Goal: Transaction & Acquisition: Purchase product/service

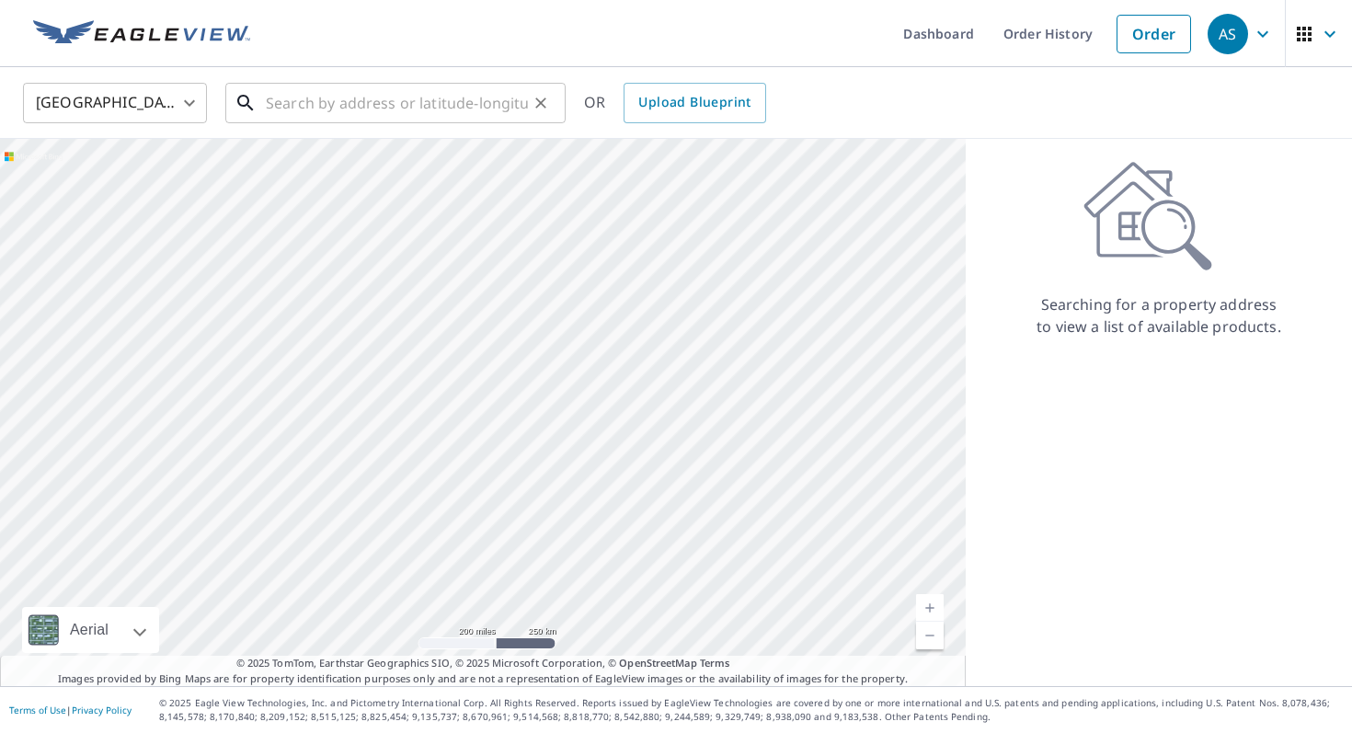
click at [474, 106] on input "text" at bounding box center [397, 102] width 262 height 51
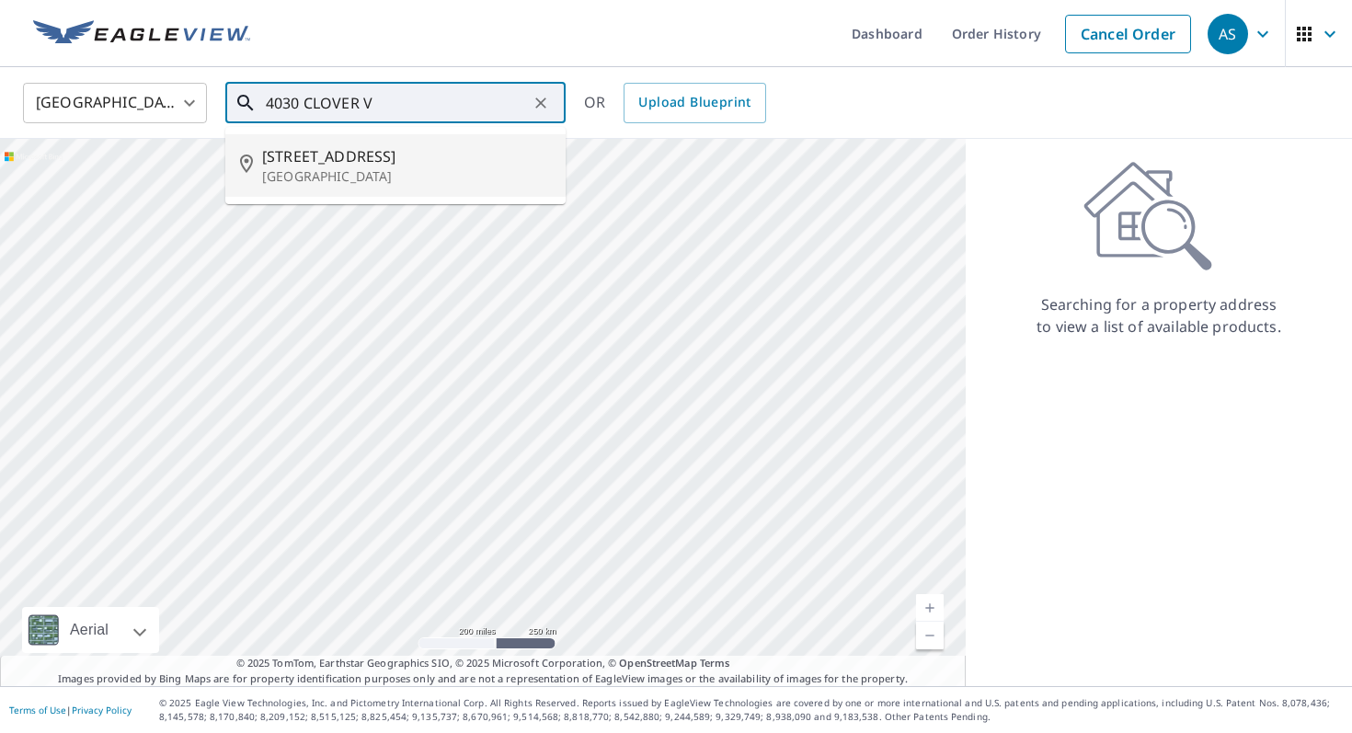
click at [439, 175] on p "[GEOGRAPHIC_DATA]" at bounding box center [406, 176] width 289 height 18
type input "[STREET_ADDRESS]"
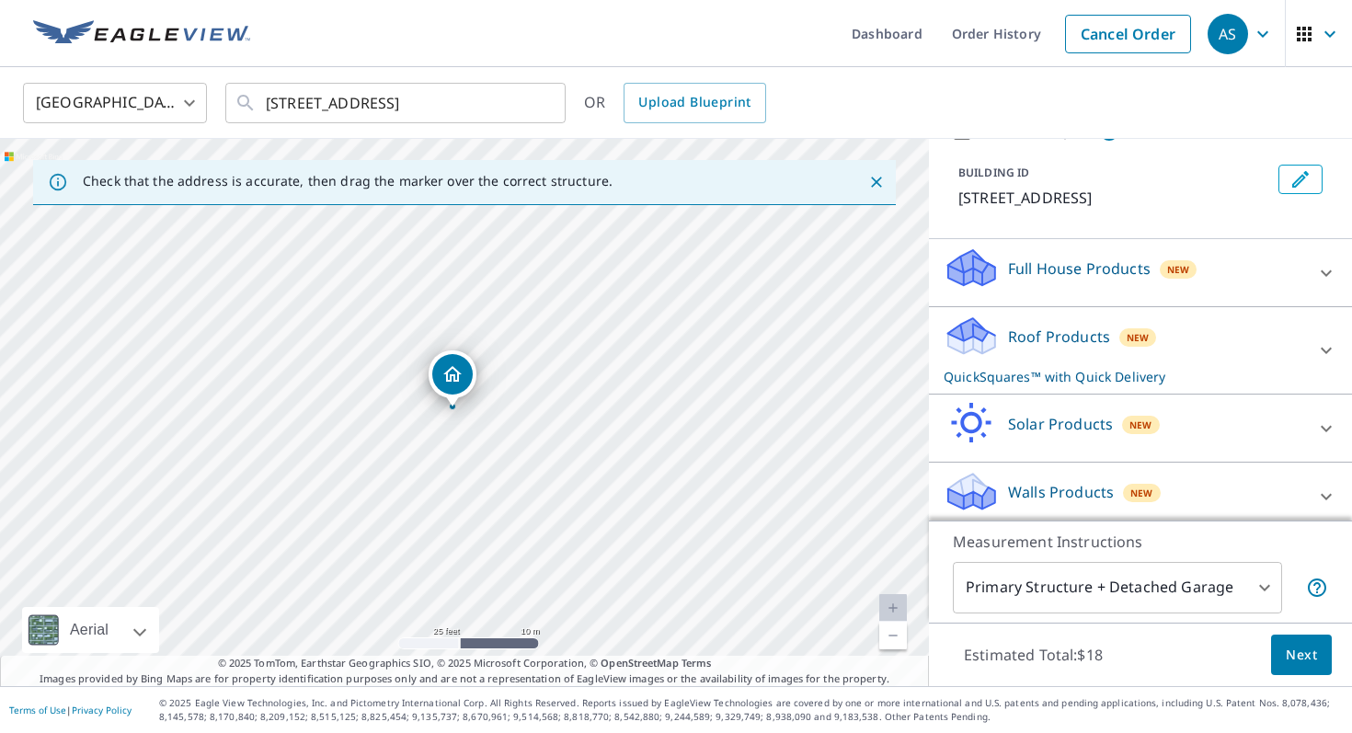
scroll to position [100, 0]
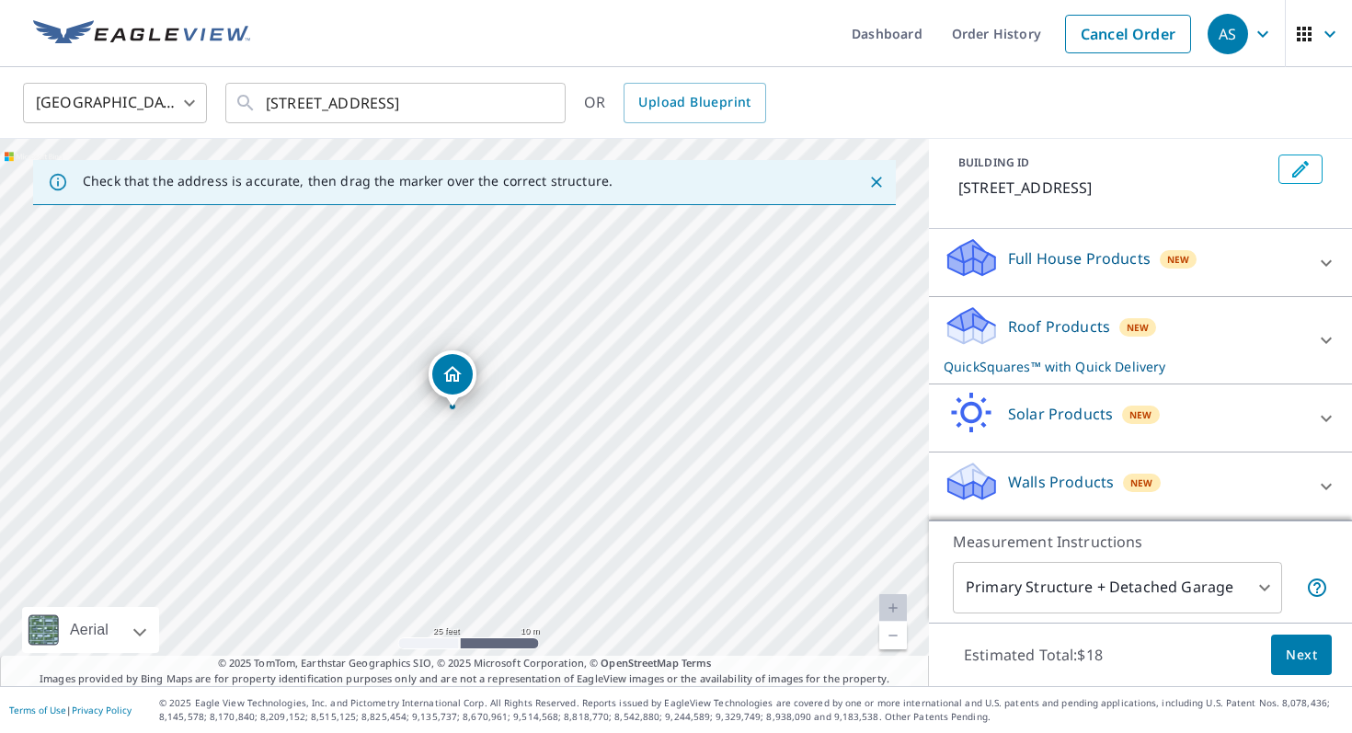
click at [1300, 646] on span "Next" at bounding box center [1301, 655] width 31 height 23
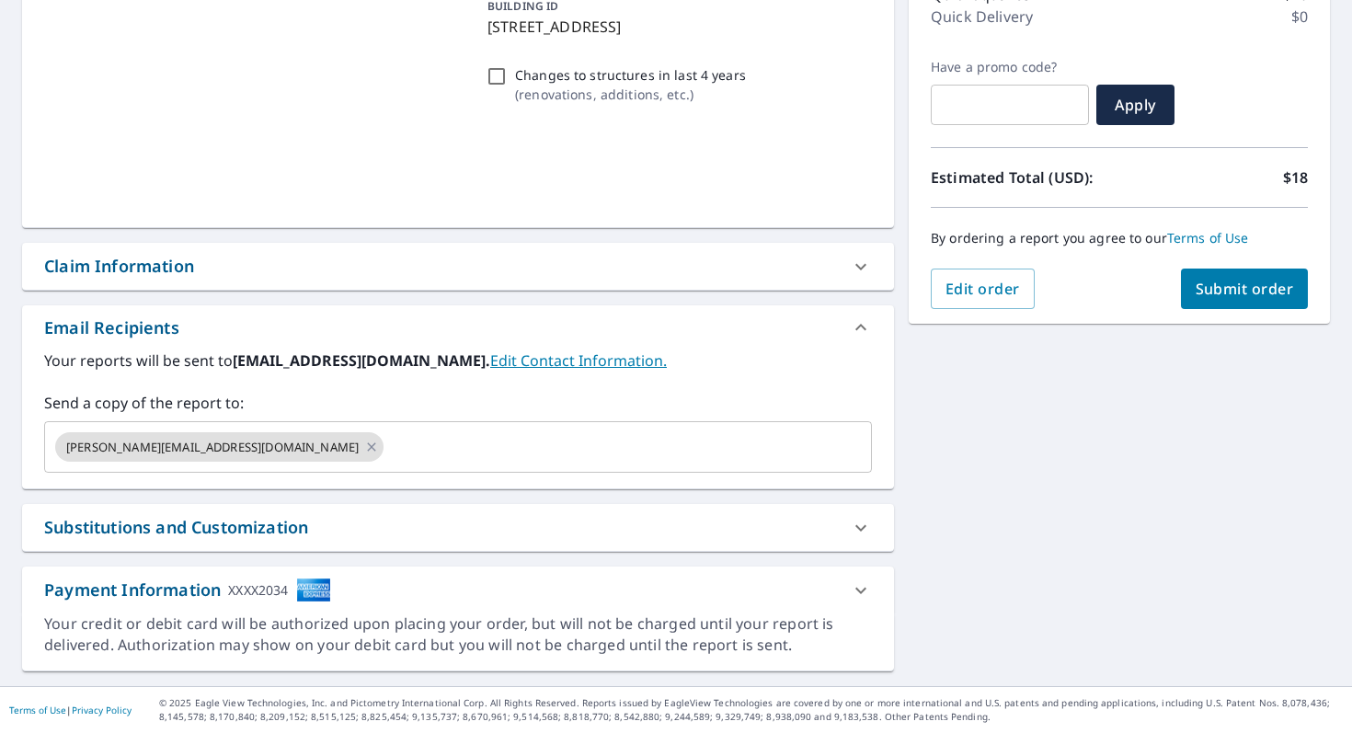
scroll to position [263, 0]
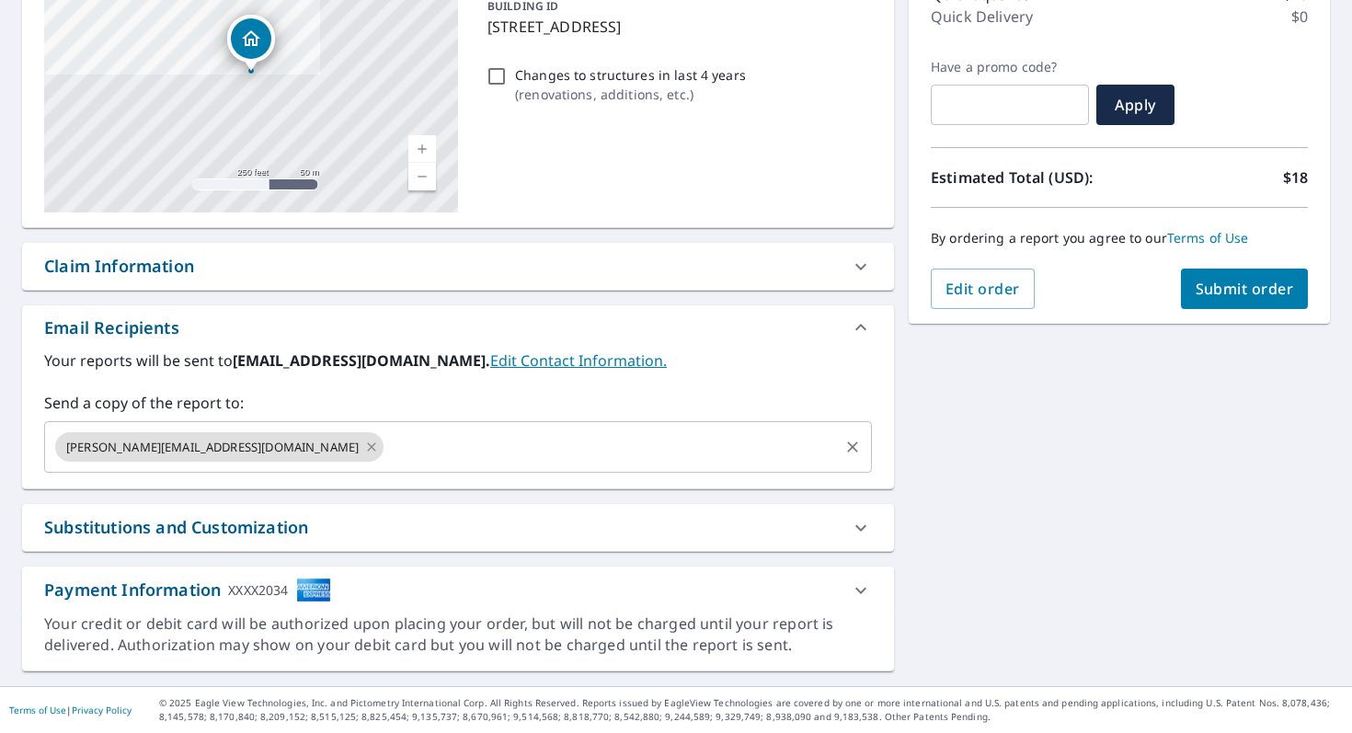
click at [367, 445] on icon at bounding box center [371, 446] width 8 height 8
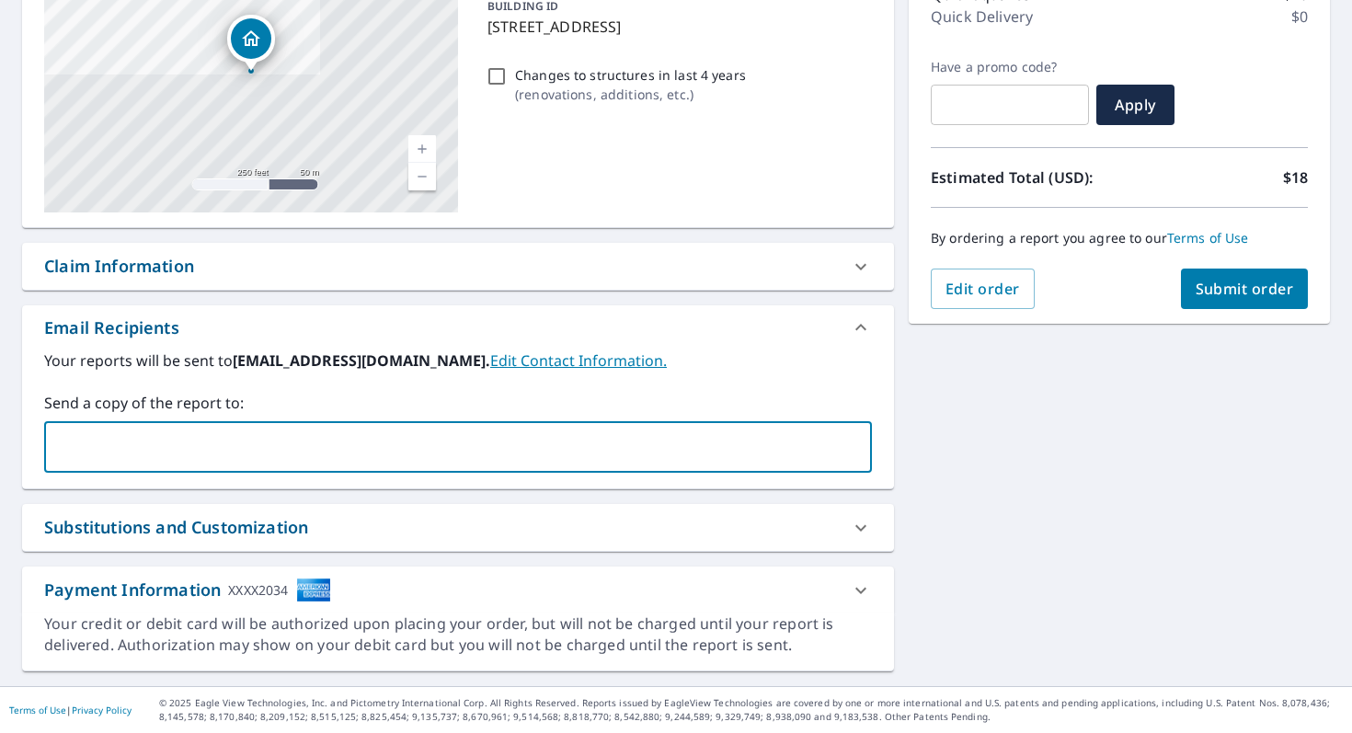
click at [236, 445] on input "text" at bounding box center [443, 446] width 783 height 35
type input "L"
type input "[EMAIL_ADDRESS][DOMAIN_NAME]"
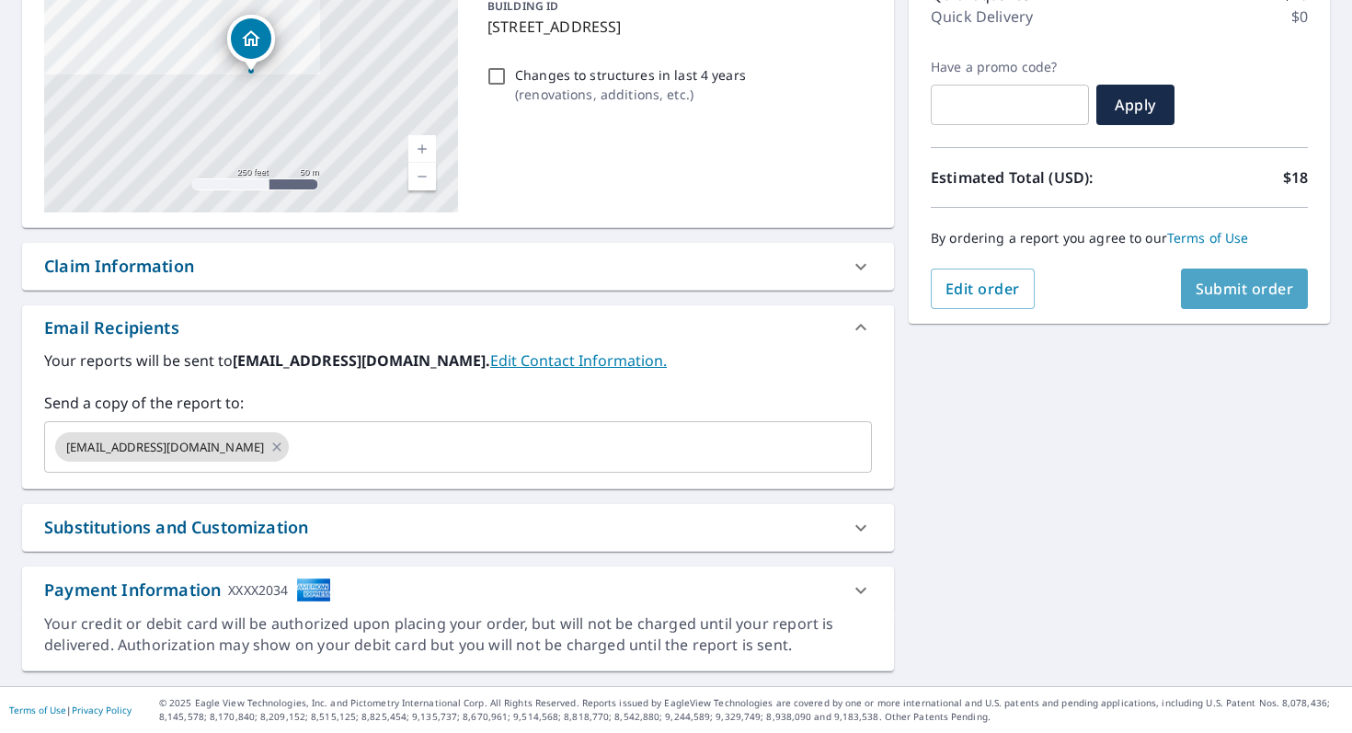
click at [1239, 298] on span "Submit order" at bounding box center [1244, 289] width 98 height 20
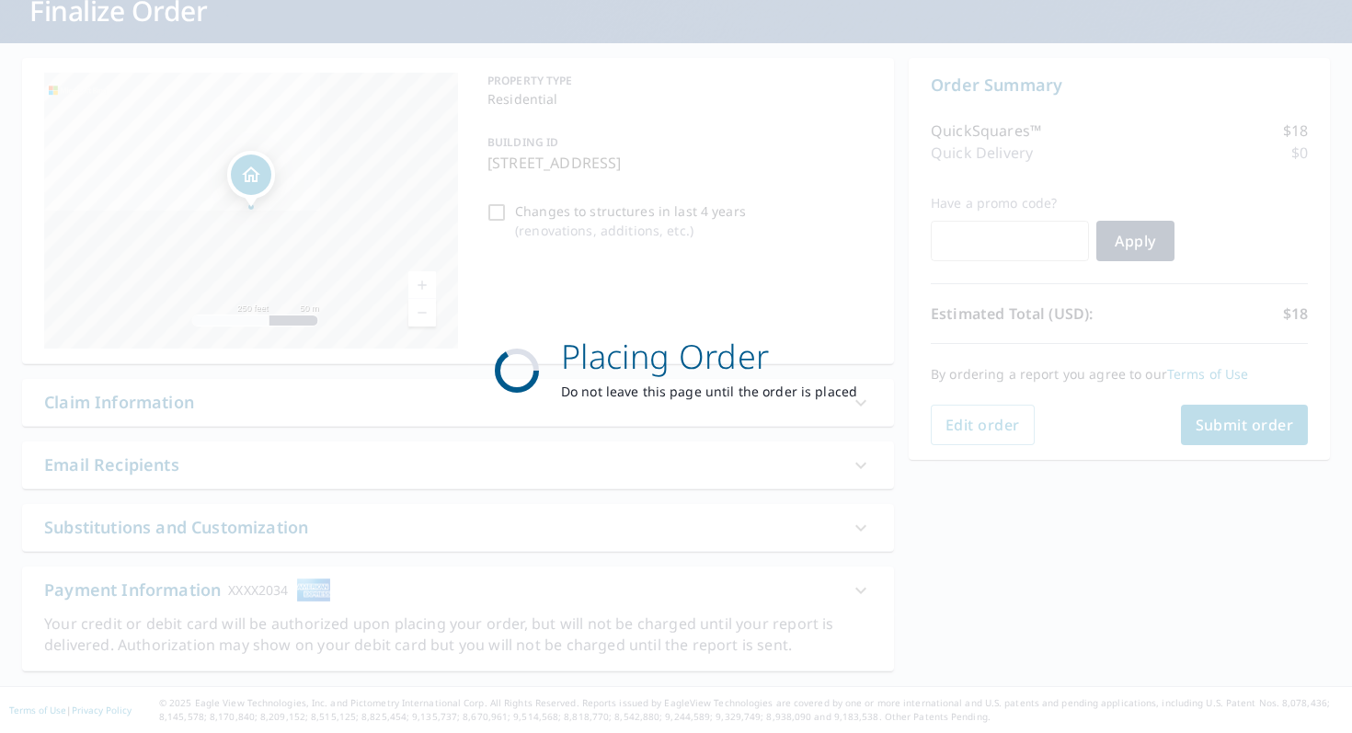
scroll to position [127, 0]
